Goal: Obtain resource: Download file/media

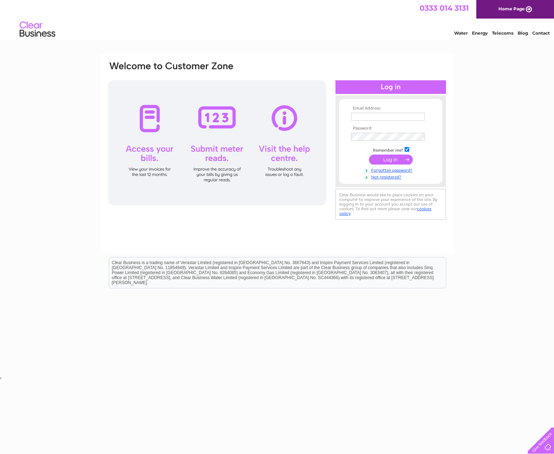
type input "[EMAIL_ADDRESS][DOMAIN_NAME]"
click at [400, 159] on input "submit" at bounding box center [391, 159] width 44 height 10
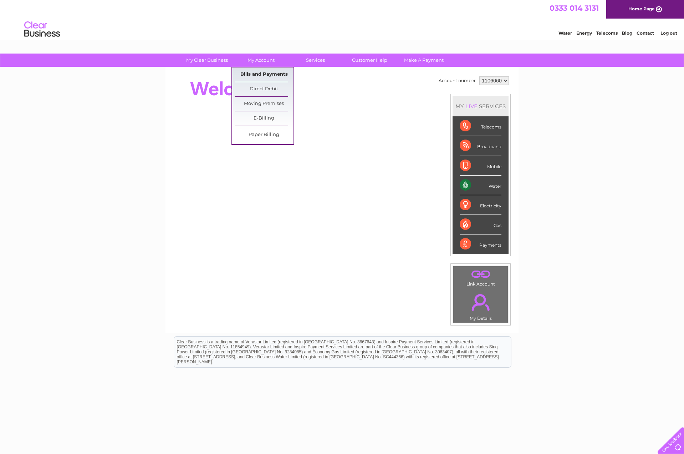
click at [258, 74] on link "Bills and Payments" at bounding box center [264, 74] width 59 height 14
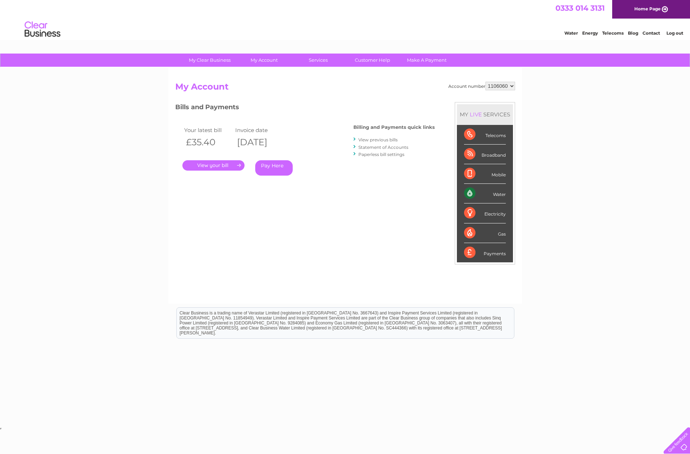
click at [212, 167] on link "." at bounding box center [213, 165] width 62 height 10
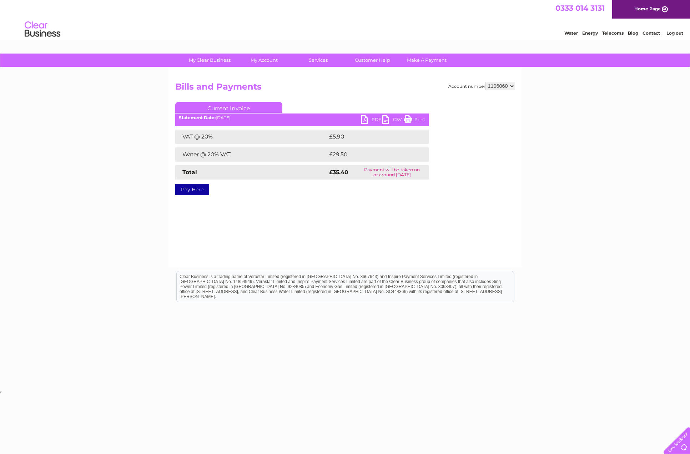
drag, startPoint x: 417, startPoint y: 116, endPoint x: 563, endPoint y: 26, distance: 172.0
click at [417, 116] on link "Print" at bounding box center [414, 120] width 21 height 10
click at [368, 118] on link "PDF" at bounding box center [371, 120] width 21 height 10
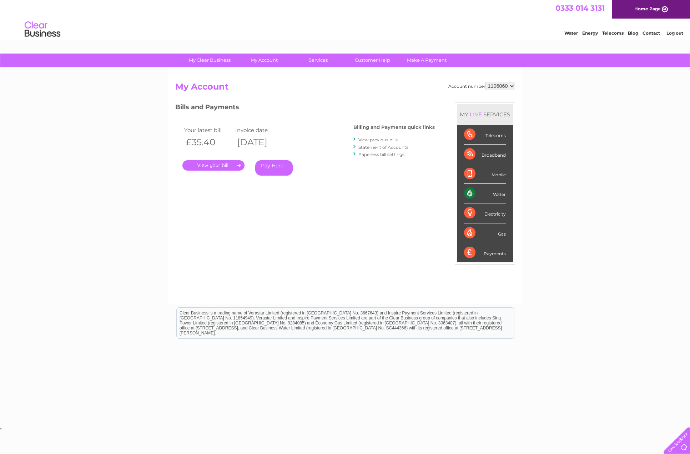
click at [378, 136] on li "View previous bills" at bounding box center [393, 139] width 81 height 7
click at [390, 137] on link "View previous bills" at bounding box center [377, 139] width 39 height 5
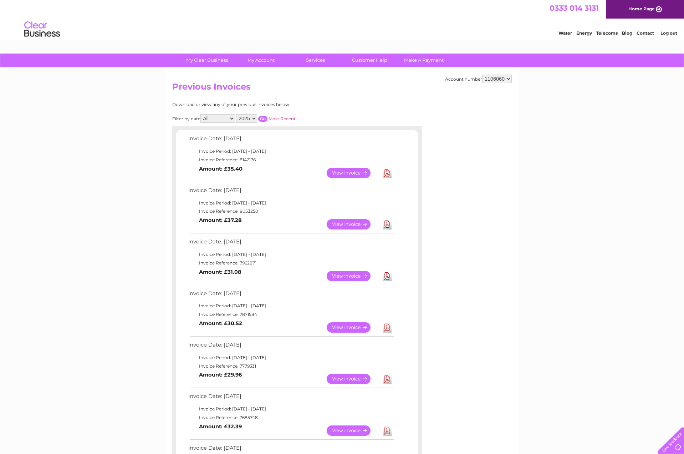
click at [385, 222] on link "Download" at bounding box center [387, 224] width 9 height 10
click at [388, 276] on link "Download" at bounding box center [387, 276] width 9 height 10
